Goal: Find specific page/section: Find specific page/section

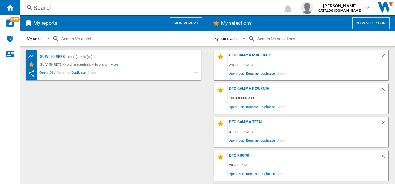
click at [241, 56] on div "DTC GAMMA MOULINEX" at bounding box center [303, 57] width 153 height 8
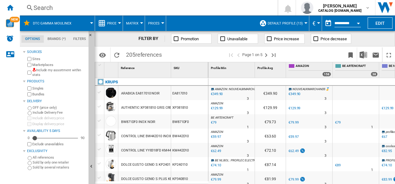
click at [47, 12] on div "Search Search 0 [PERSON_NAME] CATALOG [DOMAIN_NAME] CATALOG [DOMAIN_NAME] My se…" at bounding box center [207, 8] width 375 height 16
click at [47, 9] on div "Search" at bounding box center [148, 7] width 228 height 9
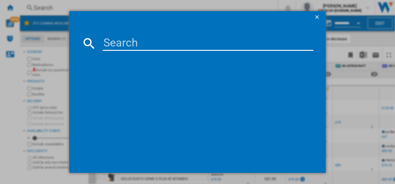
click at [110, 44] on input at bounding box center [208, 43] width 211 height 15
paste input "EZ832HF0"
type input "EZ832HF0"
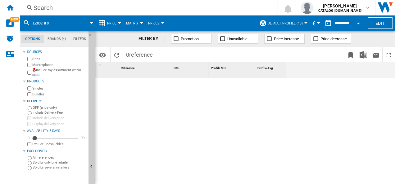
click at [60, 20] on span at bounding box center [74, 24] width 34 height 16
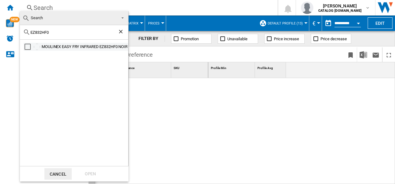
click at [96, 49] on div "MOULINEX EASY FRY INFRARED EZ832HF0 NOIR" at bounding box center [85, 47] width 86 height 6
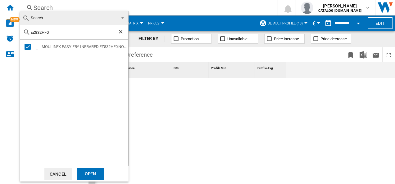
click at [95, 173] on div "Open" at bounding box center [90, 173] width 27 height 11
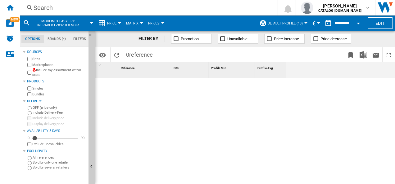
click at [78, 11] on div "Search" at bounding box center [148, 7] width 228 height 9
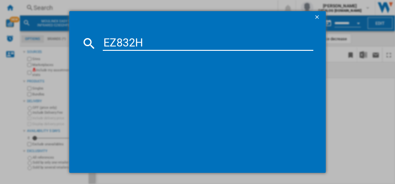
type input "EZ832H"
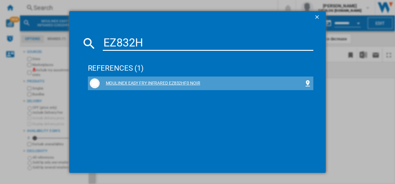
click at [120, 80] on div "MOULINEX EASY FRY INFRARED EZ832HF0 NOIR" at bounding box center [201, 83] width 222 height 10
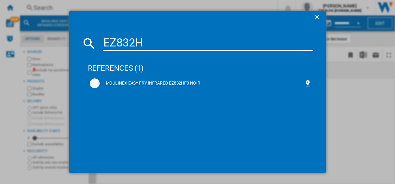
click at [120, 80] on div "MOULINEX EASY FRY INFRARED EZ832HF0 NOIR" at bounding box center [201, 83] width 222 height 10
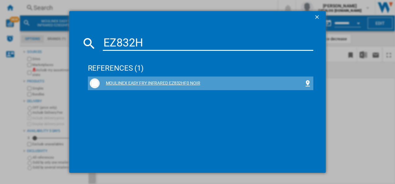
click at [137, 81] on div "MOULINEX EASY FRY INFRARED EZ832HF0 NOIR" at bounding box center [202, 83] width 204 height 6
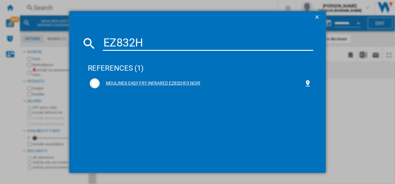
click at [137, 81] on div "MOULINEX EASY FRY INFRARED EZ832HF0 NOIR" at bounding box center [202, 83] width 204 height 6
click at [316, 14] on ng-md-icon "getI18NText('BUTTONS.CLOSE_DIALOG')" at bounding box center [317, 17] width 7 height 7
